Goal: Register for event/course

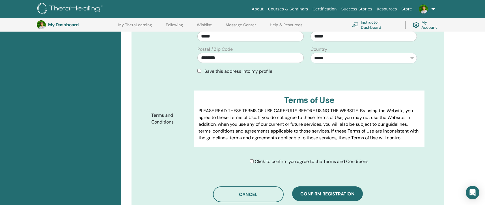
scroll to position [244, 0]
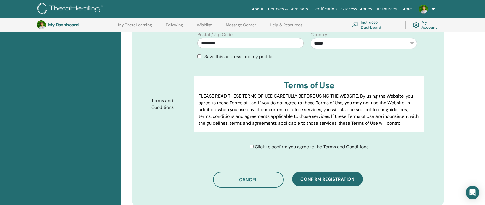
click at [347, 177] on span "Confirm registration" at bounding box center [327, 180] width 54 height 6
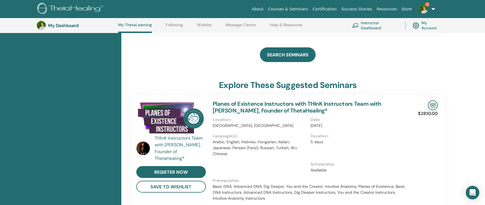
scroll to position [275, 0]
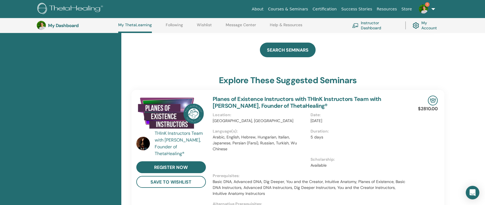
click at [424, 8] on img at bounding box center [422, 9] width 9 height 9
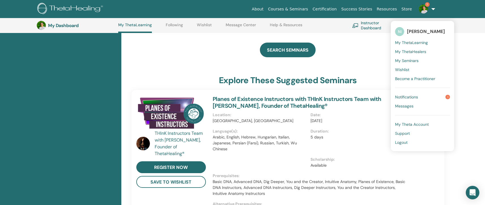
click at [424, 98] on link "Notifications 1" at bounding box center [422, 97] width 55 height 9
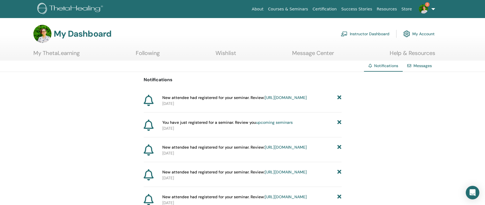
click at [424, 8] on img at bounding box center [422, 9] width 9 height 9
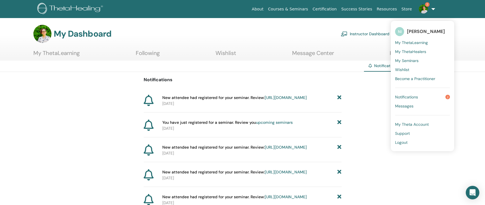
click at [421, 98] on link "Notifications 2" at bounding box center [422, 97] width 55 height 9
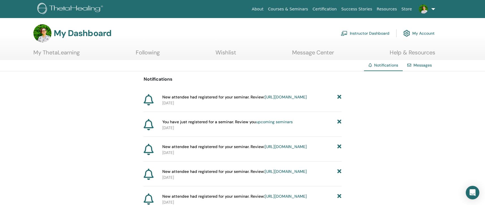
scroll to position [2, 0]
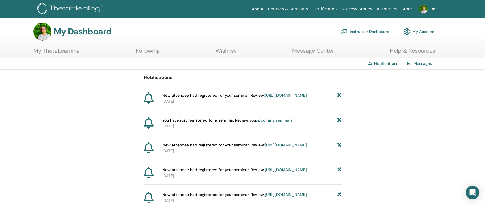
click at [47, 52] on link "My ThetaLearning" at bounding box center [56, 52] width 46 height 11
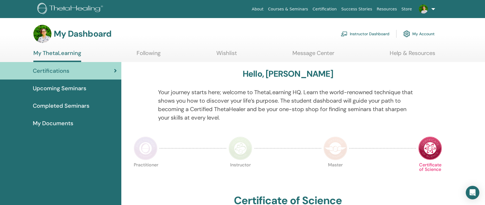
click at [367, 28] on link "Instructor Dashboard" at bounding box center [364, 34] width 49 height 12
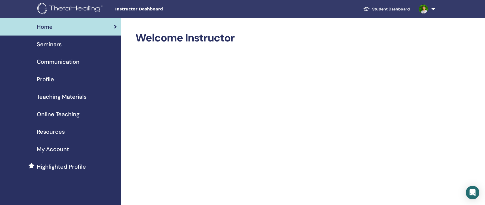
click at [51, 40] on span "Seminars" at bounding box center [49, 44] width 25 height 8
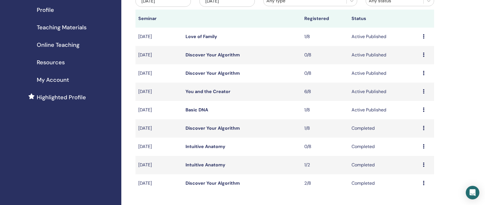
scroll to position [75, 0]
